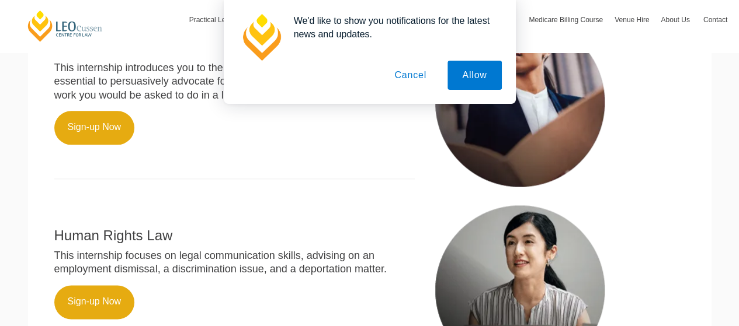
click at [419, 73] on button "Cancel" at bounding box center [410, 75] width 61 height 29
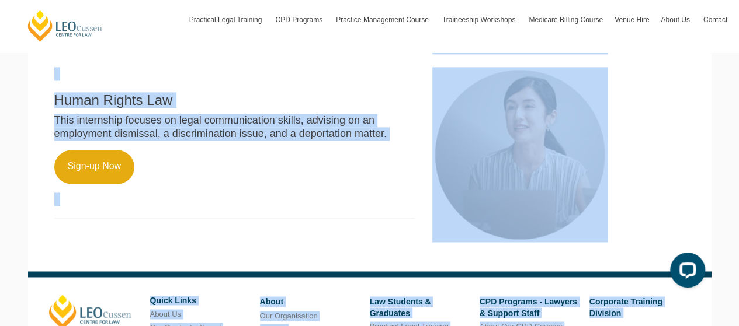
scroll to position [982, 0]
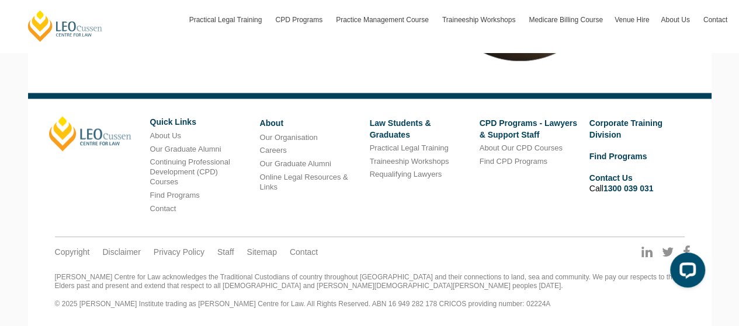
drag, startPoint x: 50, startPoint y: 191, endPoint x: 475, endPoint y: 82, distance: 438.2
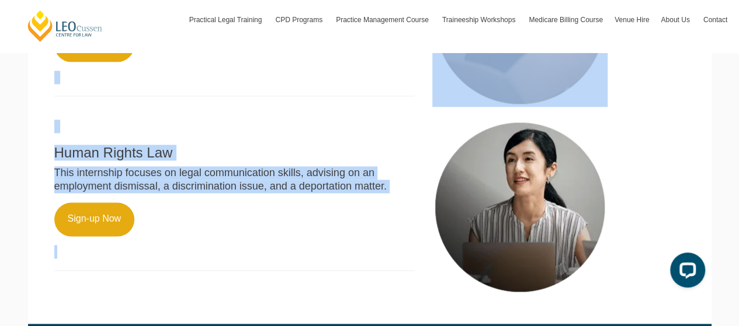
scroll to position [748, 0]
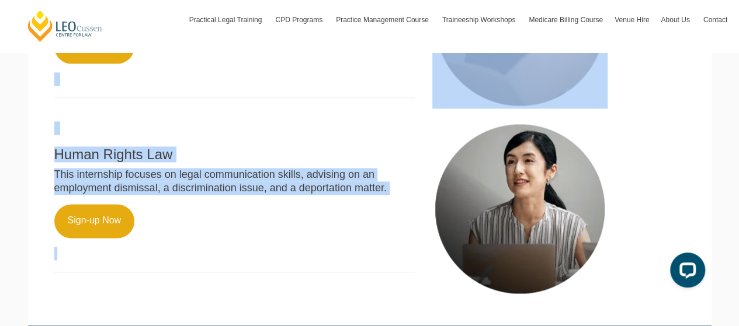
copy main "Family Law This internship focuses on parenting and property arrangements, prep…"
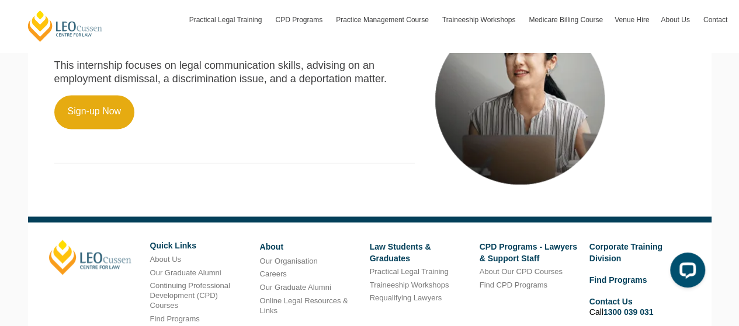
scroll to position [834, 0]
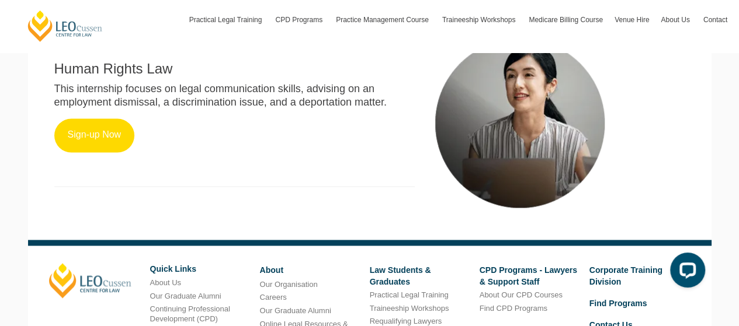
click at [80, 138] on link "Sign-up Now" at bounding box center [94, 136] width 81 height 34
